Goal: Task Accomplishment & Management: Manage account settings

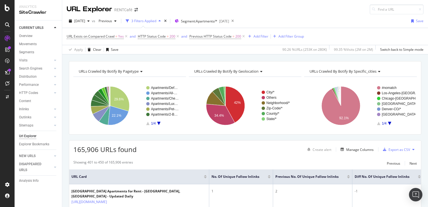
scroll to position [36, 0]
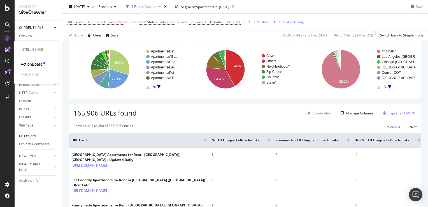
click at [38, 63] on div "ActionBoard" at bounding box center [32, 64] width 22 height 6
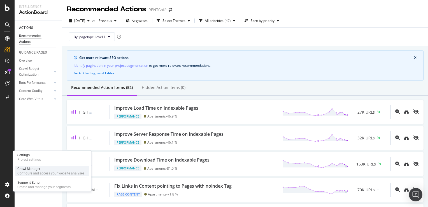
click at [35, 170] on div "Crawl Manager" at bounding box center [50, 169] width 67 height 4
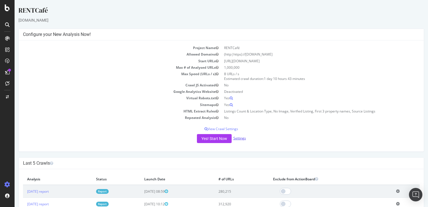
click at [235, 139] on link "Settings" at bounding box center [240, 138] width 13 height 5
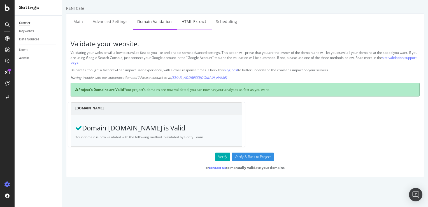
click at [194, 22] on link "HTML Extract" at bounding box center [193, 21] width 33 height 15
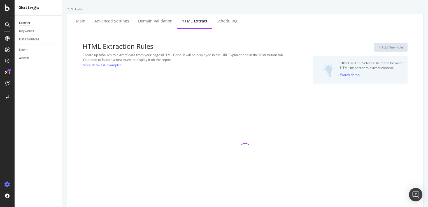
select select "count"
select select "list"
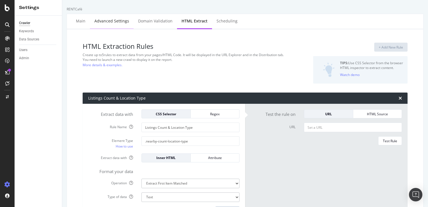
click at [104, 22] on div "Advanced Settings" at bounding box center [111, 21] width 35 height 6
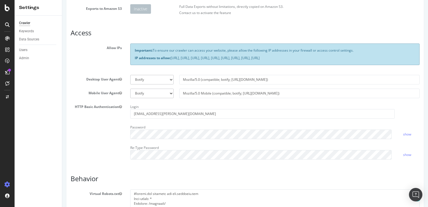
scroll to position [168, 0]
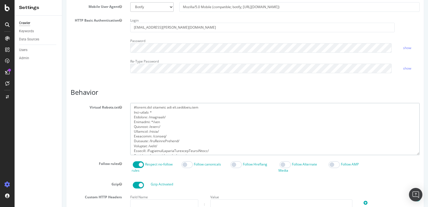
click at [202, 123] on textarea at bounding box center [275, 129] width 290 height 52
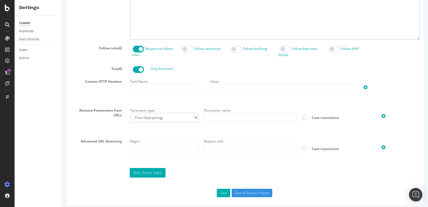
scroll to position [287, 0]
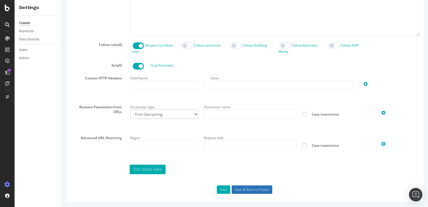
click at [257, 188] on input "Save & Back to Project" at bounding box center [252, 189] width 41 height 8
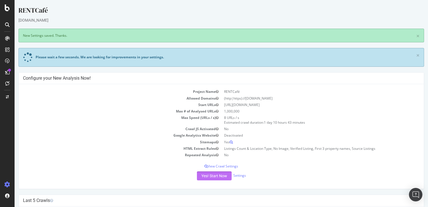
click at [213, 177] on button "Yes! Start Now" at bounding box center [214, 175] width 35 height 9
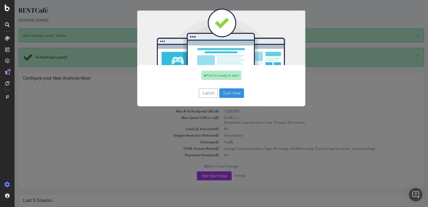
click at [228, 92] on button "Start Now" at bounding box center [232, 93] width 25 height 10
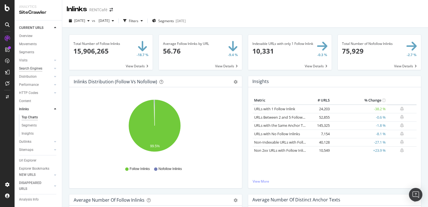
scroll to position [28, 0]
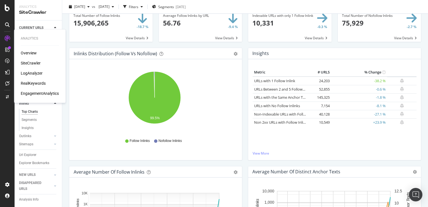
click at [33, 62] on div "SiteCrawler" at bounding box center [31, 63] width 20 height 6
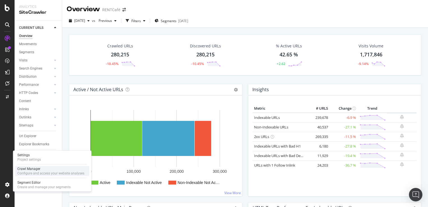
click at [31, 172] on div "Configure and access your website analyses" at bounding box center [50, 173] width 67 height 4
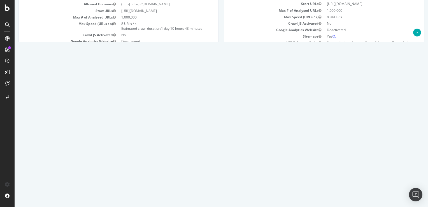
scroll to position [56, 0]
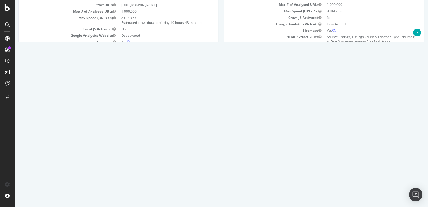
click at [398, 145] on icon at bounding box center [400, 144] width 4 height 4
click at [363, 151] on link "Add name" at bounding box center [378, 153] width 45 height 8
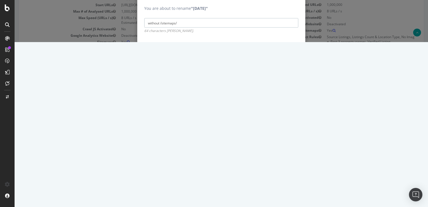
type input "without /sitemaps/"
click at [287, 54] on input "Save" at bounding box center [289, 49] width 17 height 9
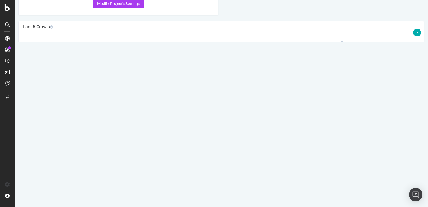
scroll to position [0, 0]
